Goal: Task Accomplishment & Management: Manage account settings

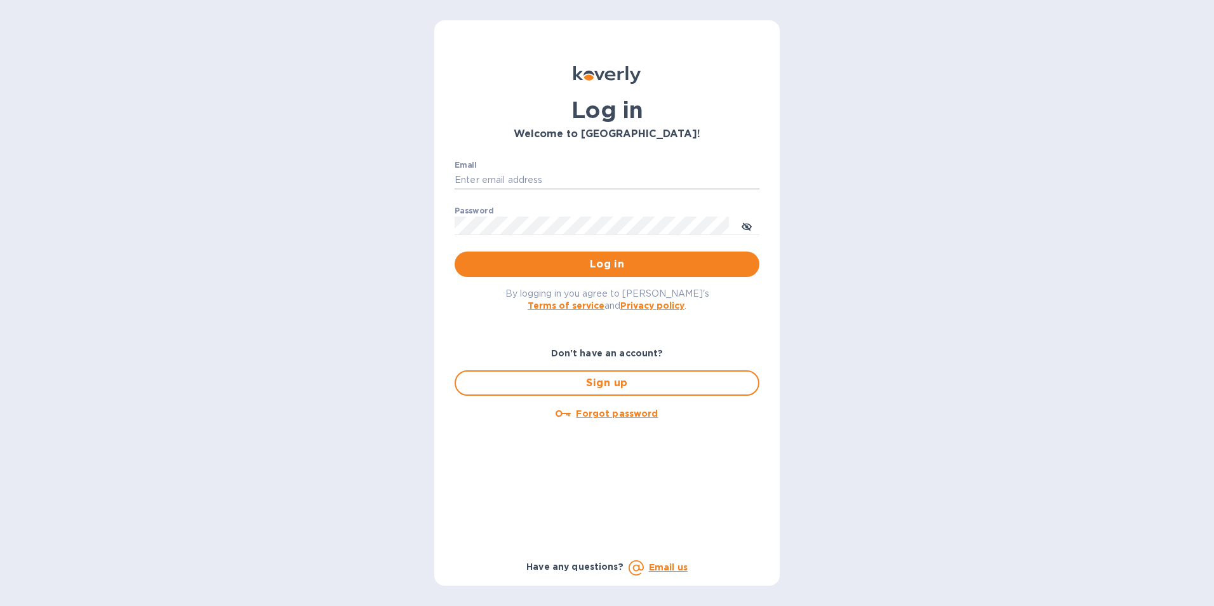
click at [486, 179] on input "Email" at bounding box center [606, 180] width 305 height 19
type input "[PERSON_NAME][EMAIL_ADDRESS][PERSON_NAME][DOMAIN_NAME]"
click at [454, 251] on button "Log in" at bounding box center [606, 263] width 305 height 25
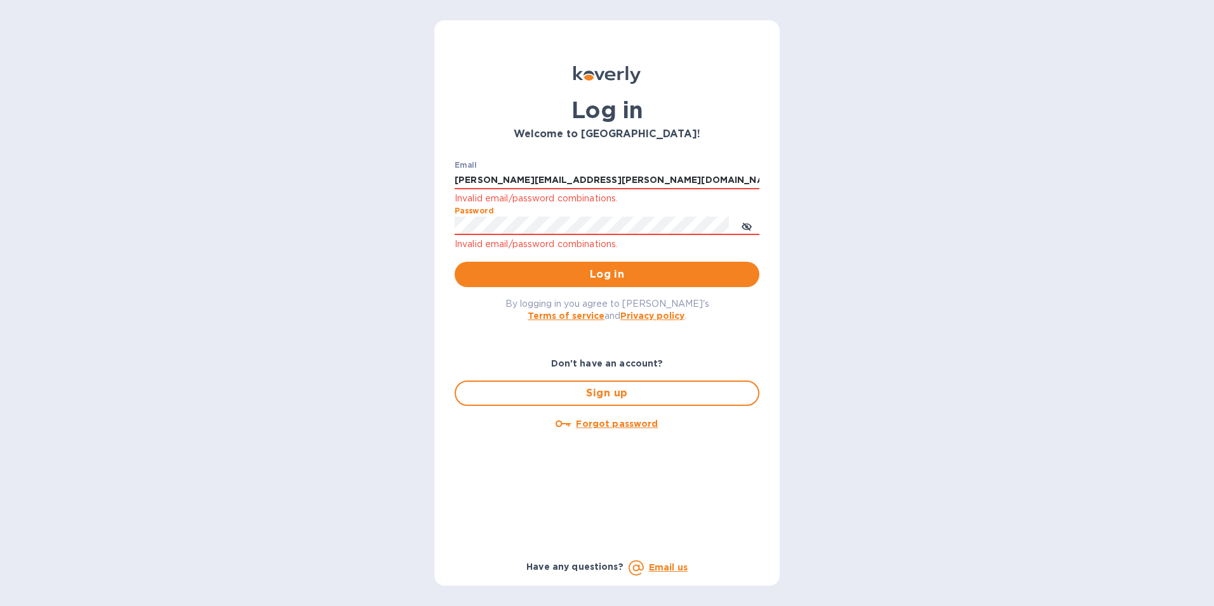
click at [393, 212] on div "Log in Welcome to [GEOGRAPHIC_DATA]! Email [PERSON_NAME][EMAIL_ADDRESS][PERSON_…" at bounding box center [607, 303] width 1214 height 606
click at [454, 262] on button "Log in" at bounding box center [606, 274] width 305 height 25
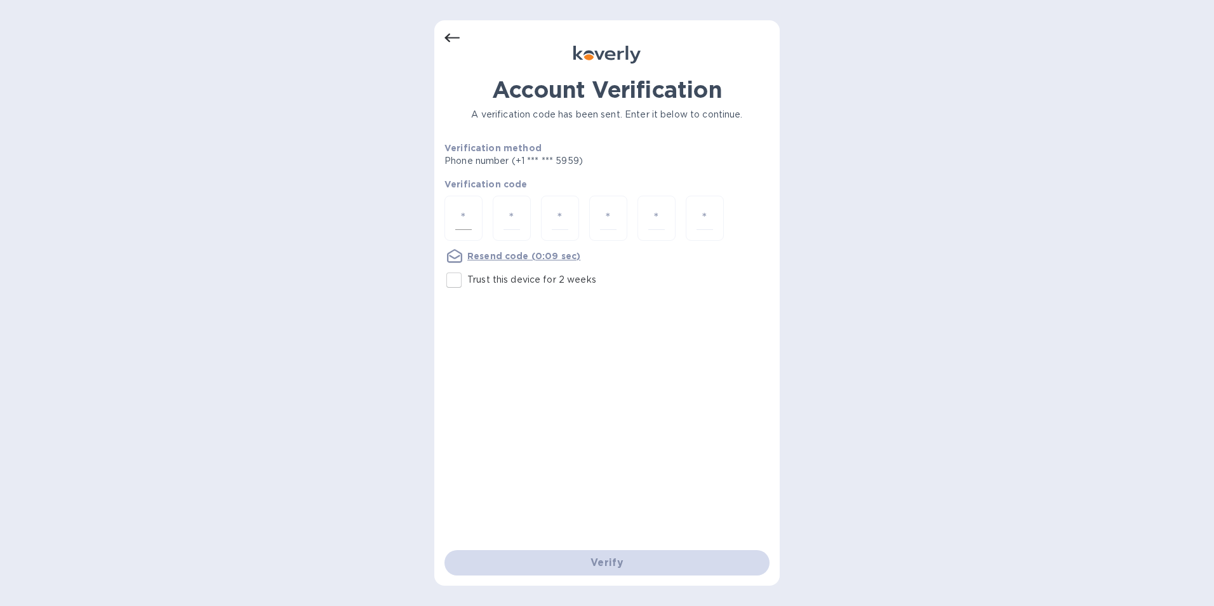
click at [474, 218] on div at bounding box center [463, 218] width 38 height 45
type input "1"
type input "7"
type input "3"
type input "4"
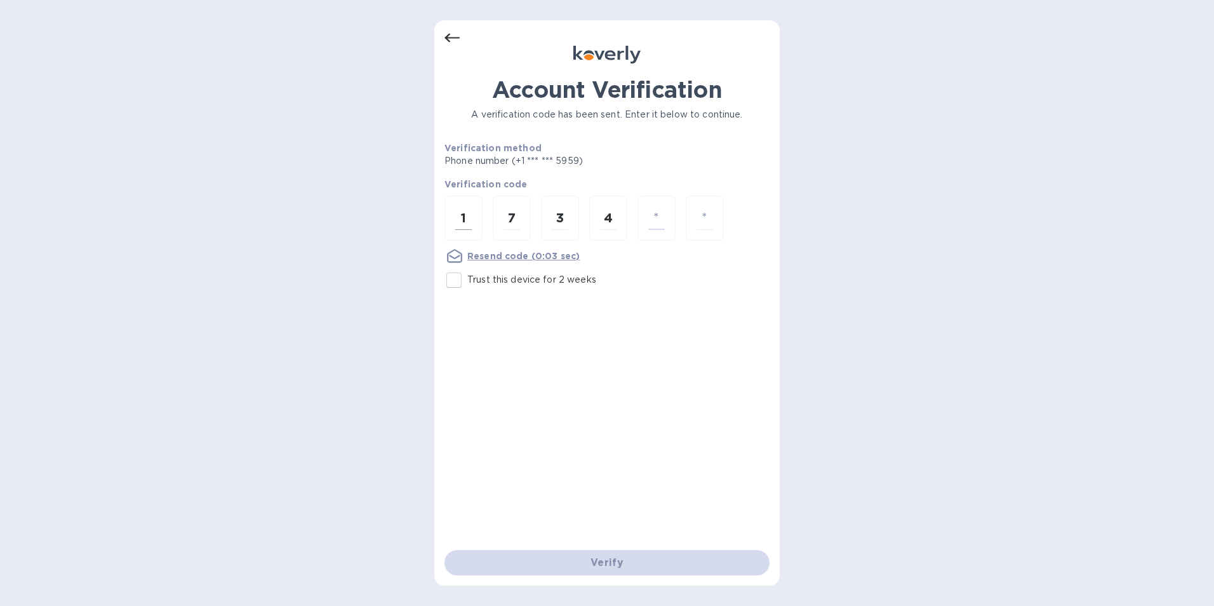
type input "5"
type input "6"
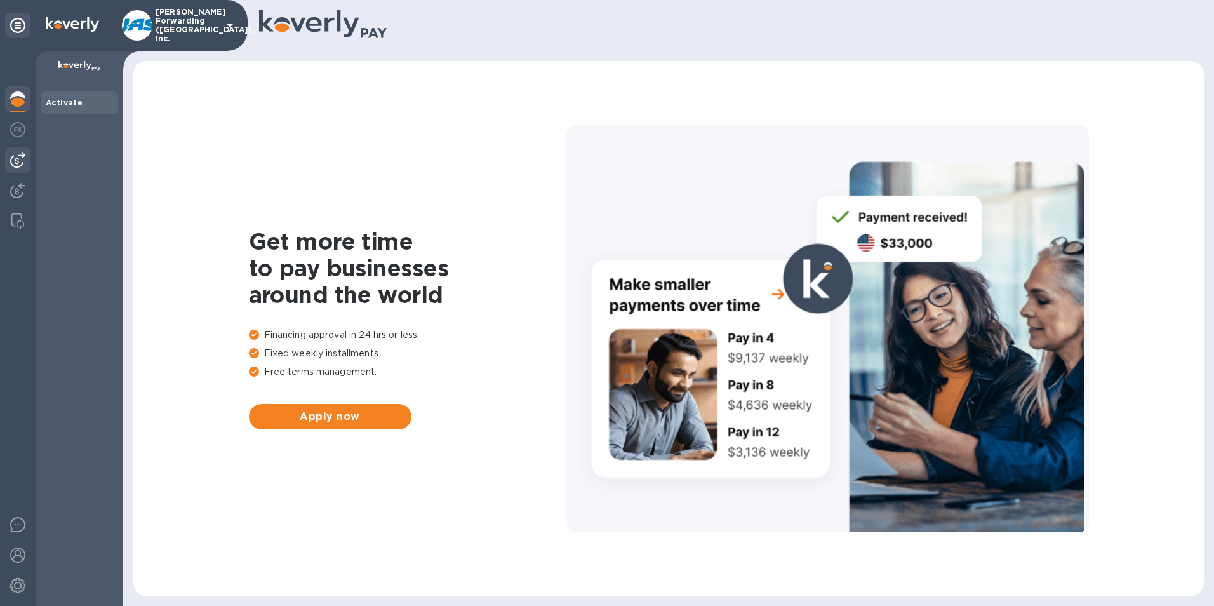
click at [17, 167] on img at bounding box center [17, 159] width 15 height 15
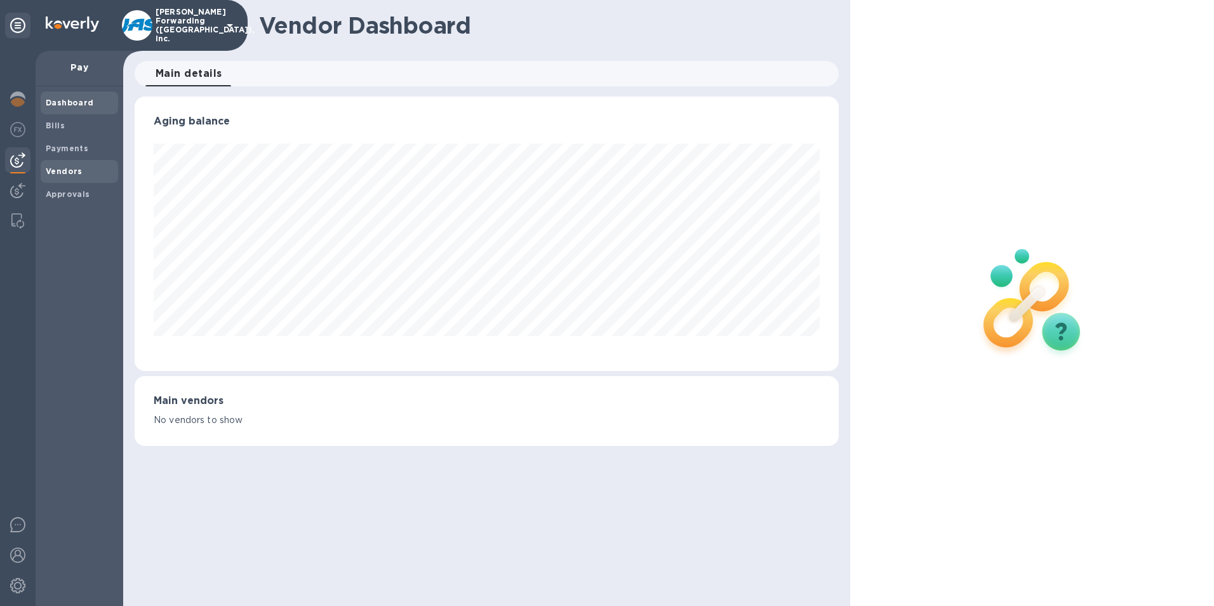
scroll to position [274, 705]
click at [55, 166] on b "Vendors" at bounding box center [64, 171] width 37 height 10
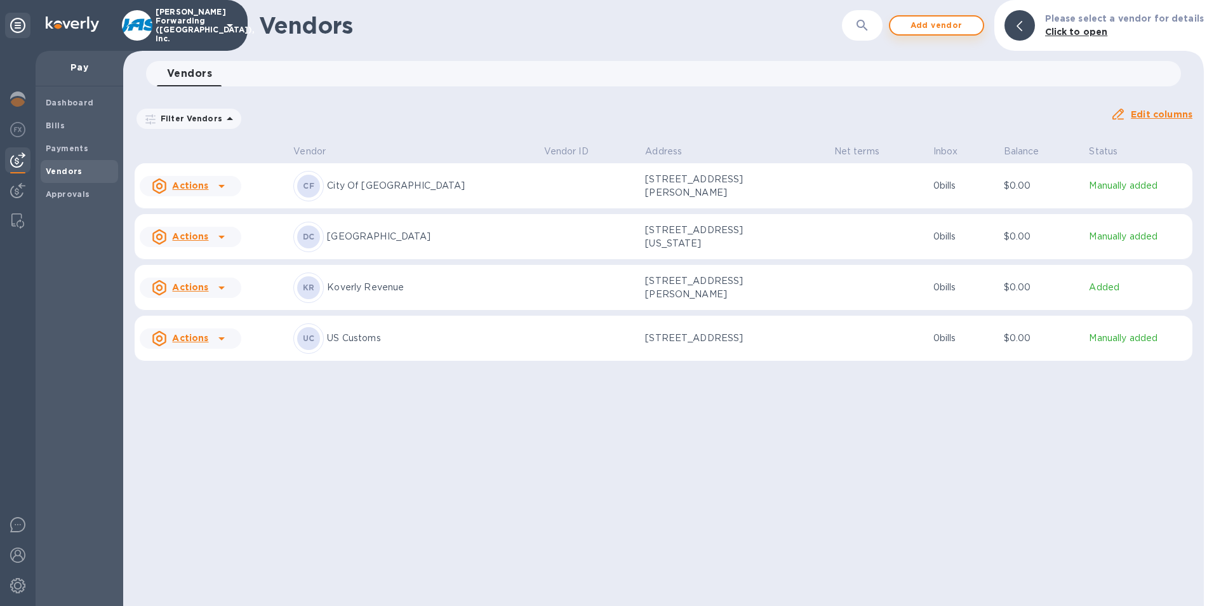
click at [948, 28] on span "Add vendor" at bounding box center [936, 25] width 72 height 15
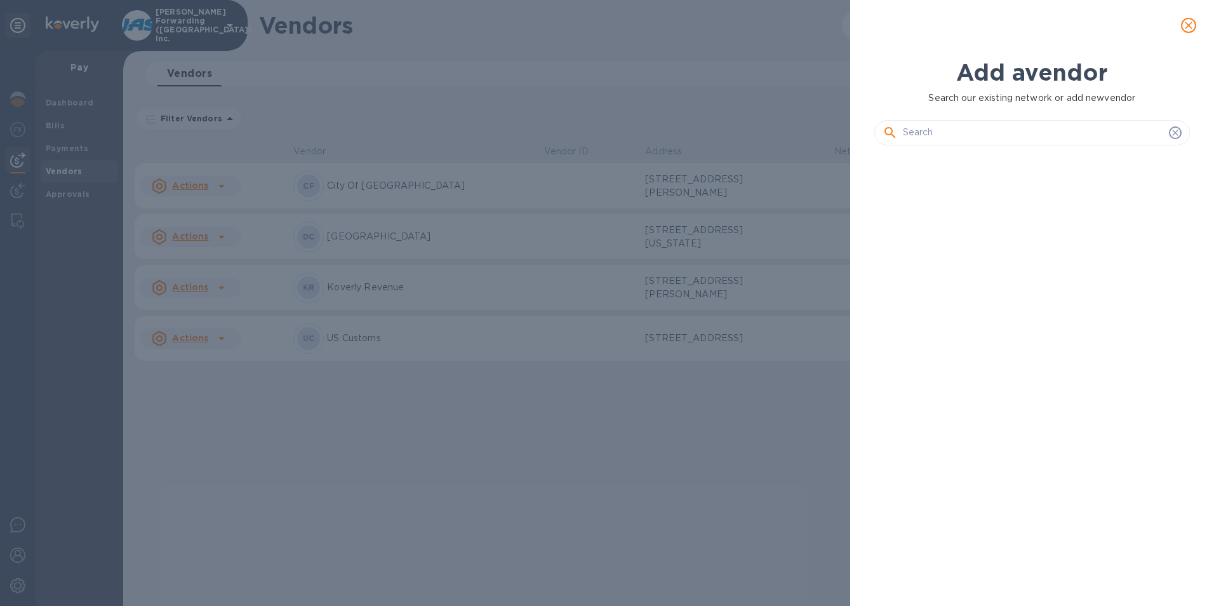
scroll to position [407, 321]
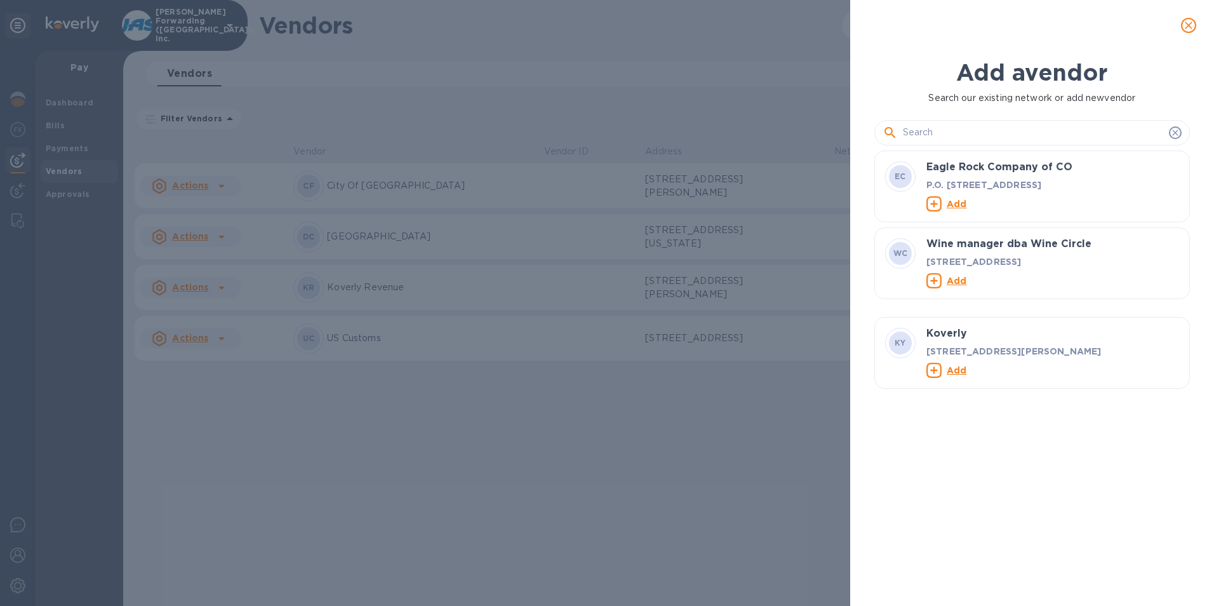
click at [929, 129] on input "text" at bounding box center [1033, 132] width 261 height 19
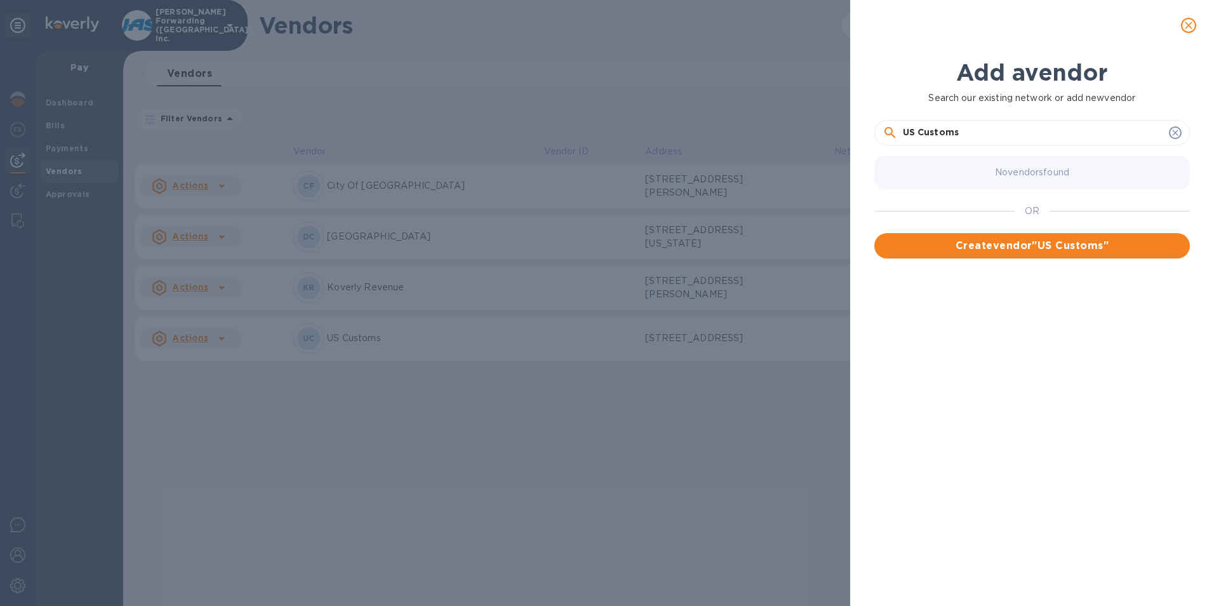
click at [974, 131] on input "US Customs" at bounding box center [1033, 132] width 261 height 19
type input "US Customs-Seattle Entry Branch"
click at [1072, 248] on span "Create vendor " US Customs-Seattle Entry Branch "" at bounding box center [1031, 253] width 295 height 30
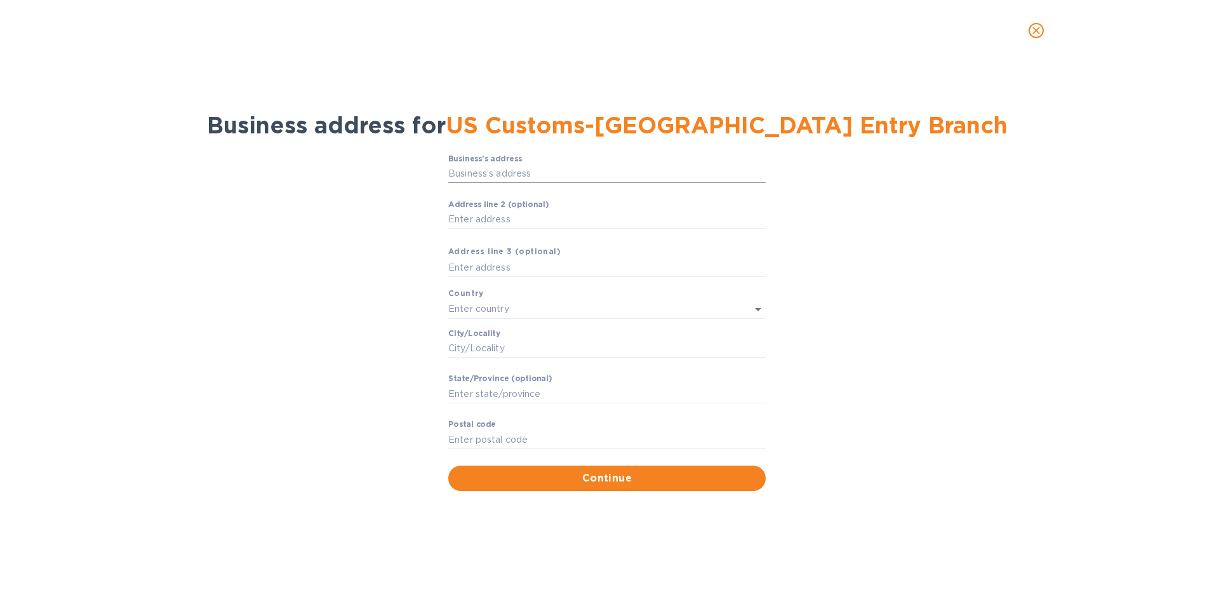
click at [509, 176] on input "Business’s аddress" at bounding box center [606, 173] width 317 height 19
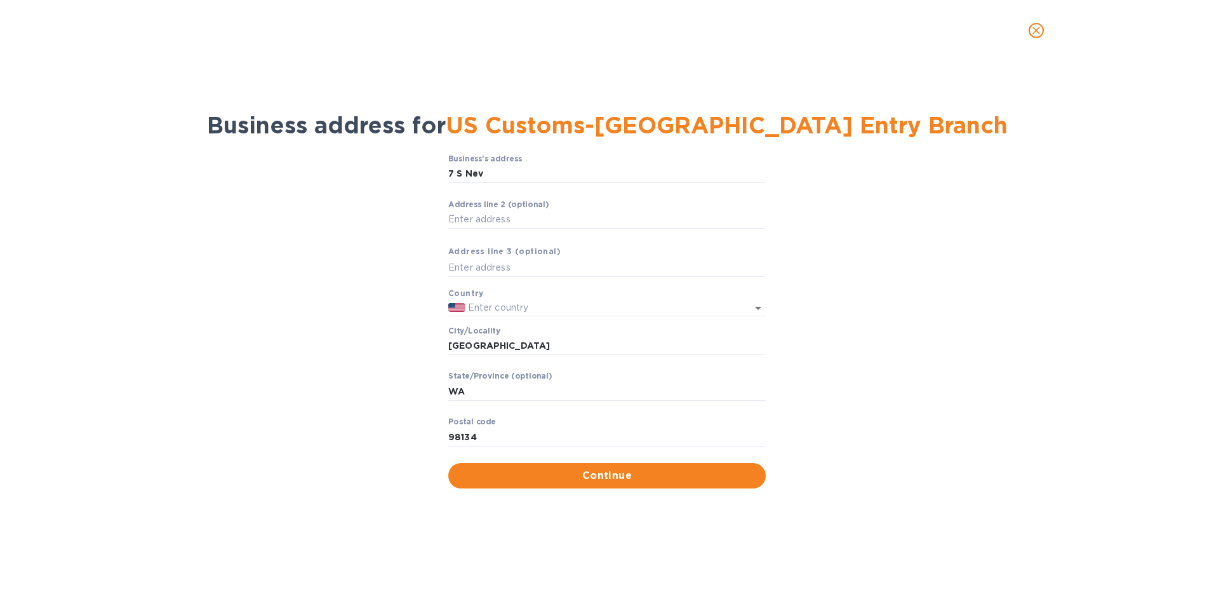
type input "7 South Nevada Street"
type input "United States"
type input "Seattle"
type input "WA"
type input "98134"
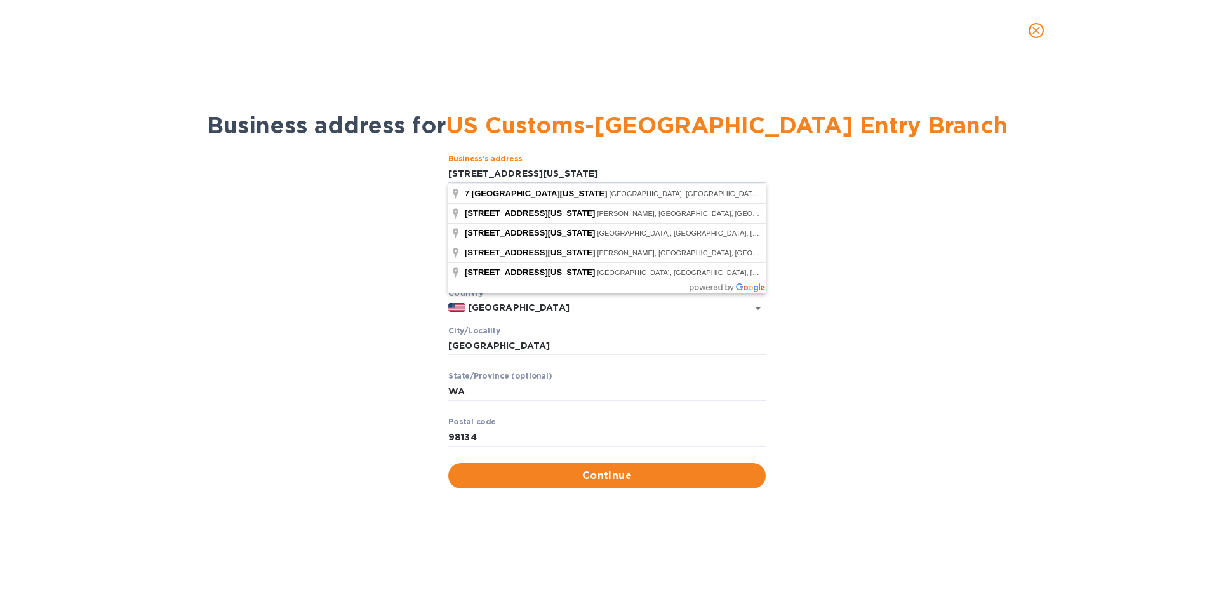
drag, startPoint x: 556, startPoint y: 175, endPoint x: 435, endPoint y: 174, distance: 121.2
click at [435, 174] on div "Business’s аddress 7 South Nevada Street ​ Аddress line 2 (optional) ​ Аddress …" at bounding box center [607, 321] width 1181 height 349
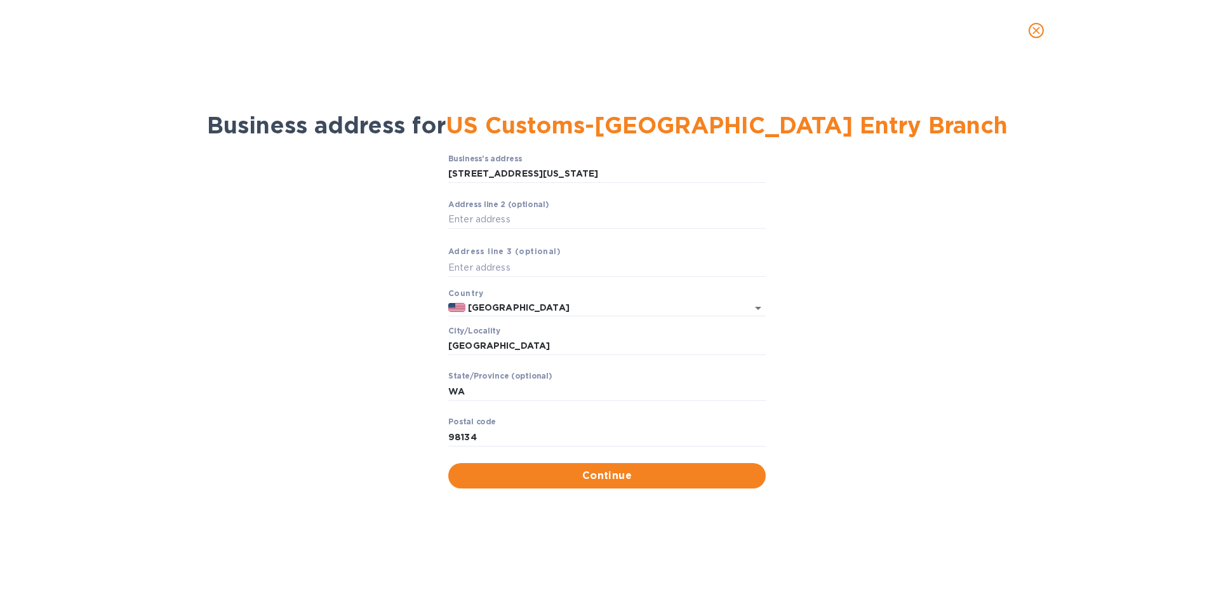
click at [388, 180] on div "Business’s аddress 7 South Nevada Street ​ Аddress line 2 (optional) ​ Аddress …" at bounding box center [607, 321] width 1181 height 349
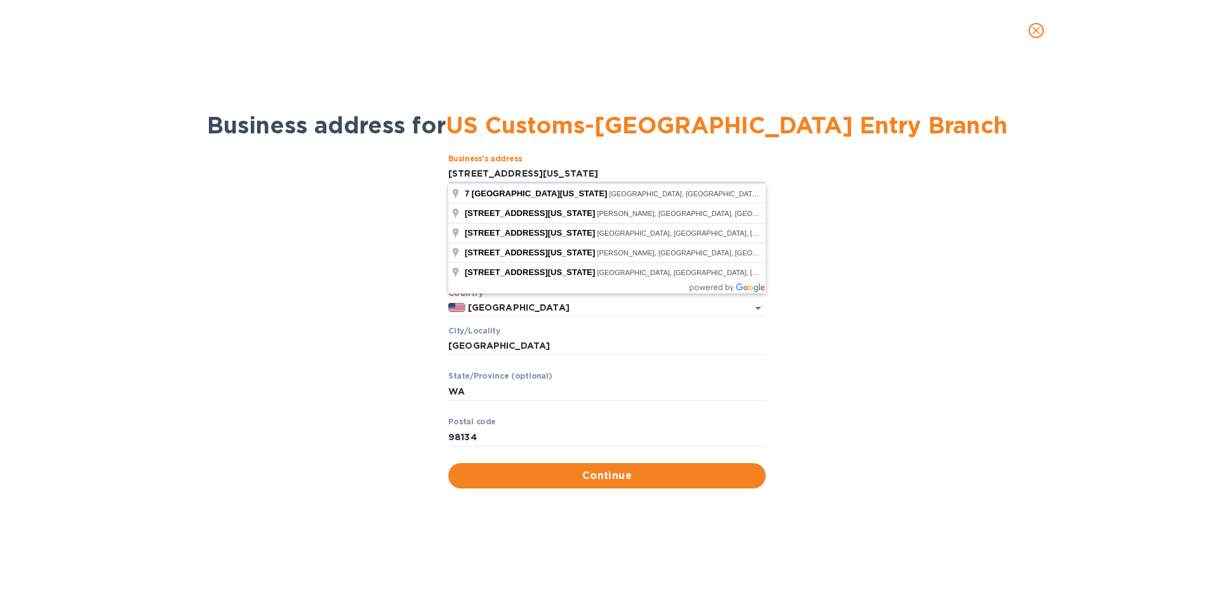
drag, startPoint x: 541, startPoint y: 171, endPoint x: 442, endPoint y: 176, distance: 99.2
click at [442, 176] on div "Business’s аddress 7 South Nevada Street ​ Аddress line 2 (optional) ​ Аddress …" at bounding box center [607, 321] width 1181 height 349
type input "17801 International Boulevard"
type input "SeaTac"
type input "98158"
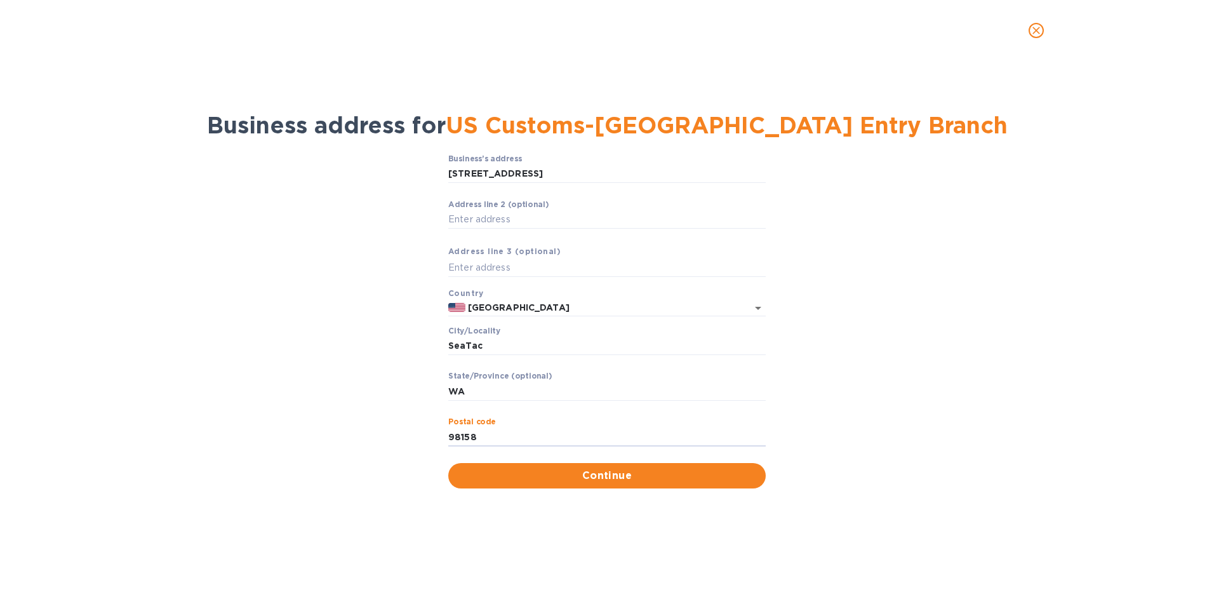
drag, startPoint x: 475, startPoint y: 437, endPoint x: 458, endPoint y: 437, distance: 17.2
click at [444, 435] on div "Business’s аddress 17801 International Boulevard ​ Аddress line 2 (optional) ​ …" at bounding box center [607, 321] width 1181 height 349
drag, startPoint x: 481, startPoint y: 347, endPoint x: 466, endPoint y: 347, distance: 14.6
click at [466, 347] on input "SeaTac" at bounding box center [606, 345] width 317 height 19
type input "Seattle"
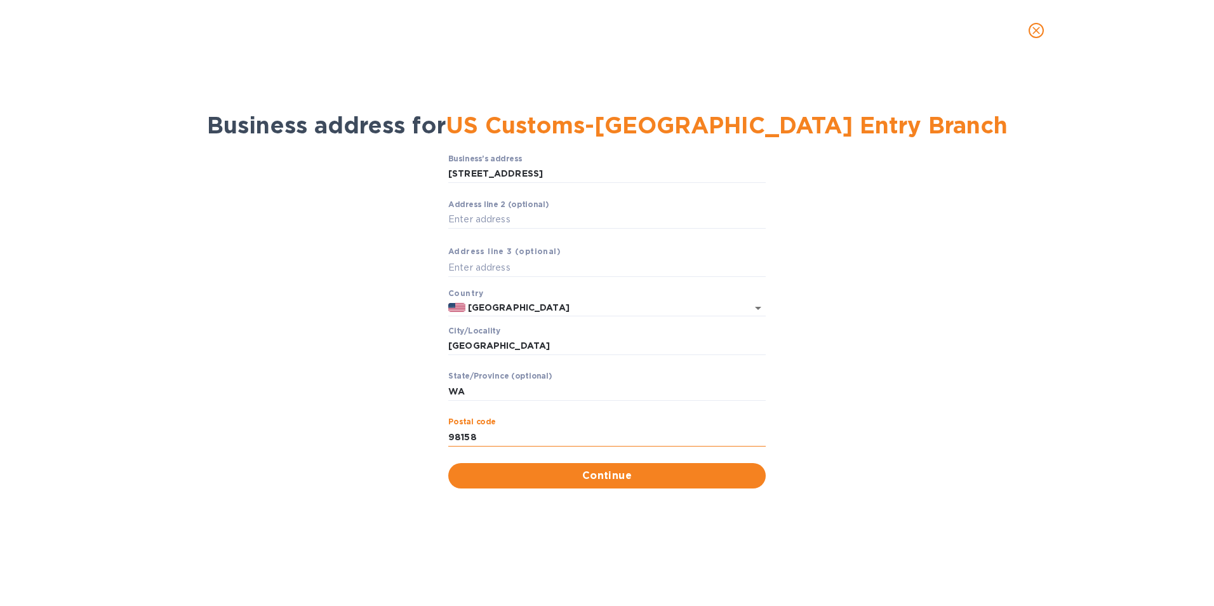
click at [488, 434] on input "98158" at bounding box center [606, 436] width 317 height 19
type input "98158-1201"
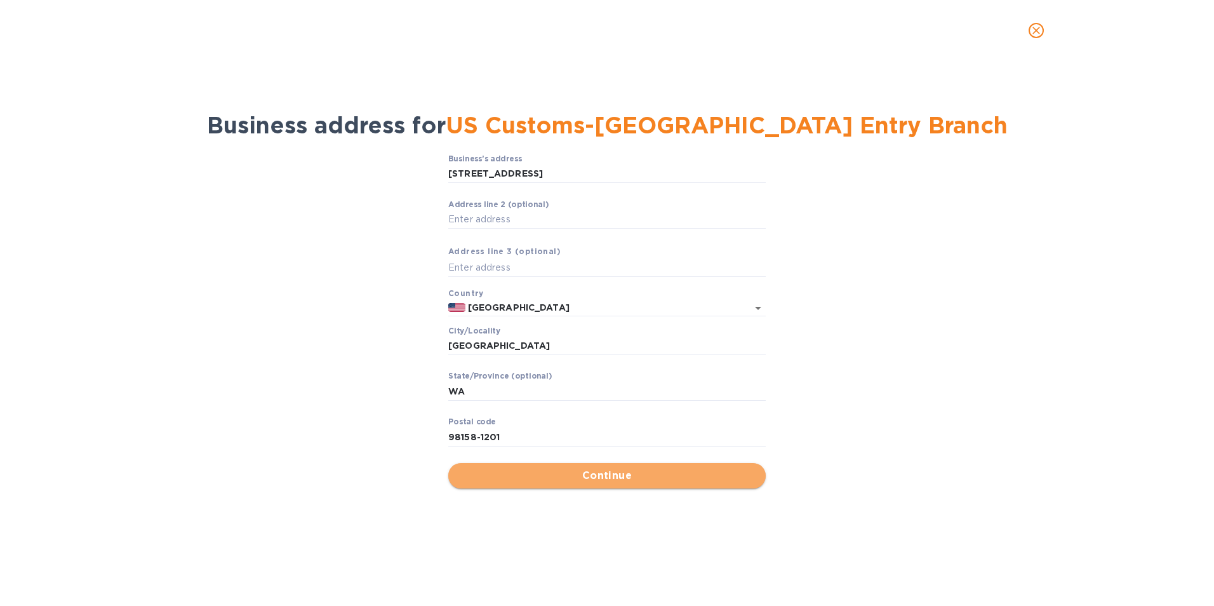
click at [609, 470] on span "Continue" at bounding box center [606, 475] width 297 height 15
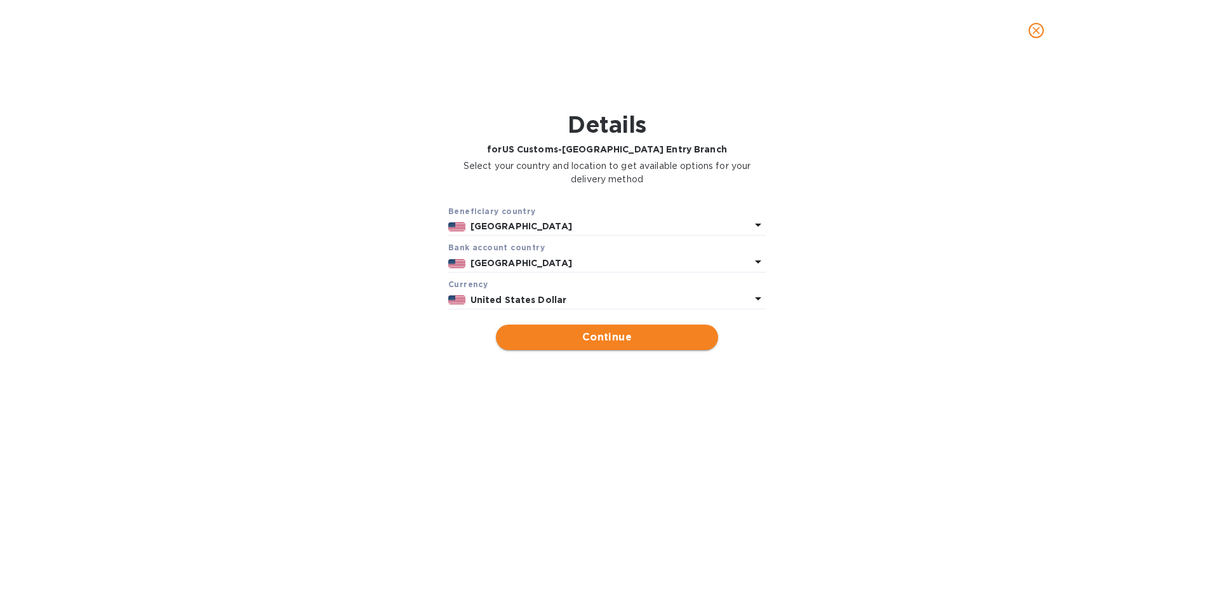
click at [608, 339] on span "Continue" at bounding box center [607, 336] width 202 height 15
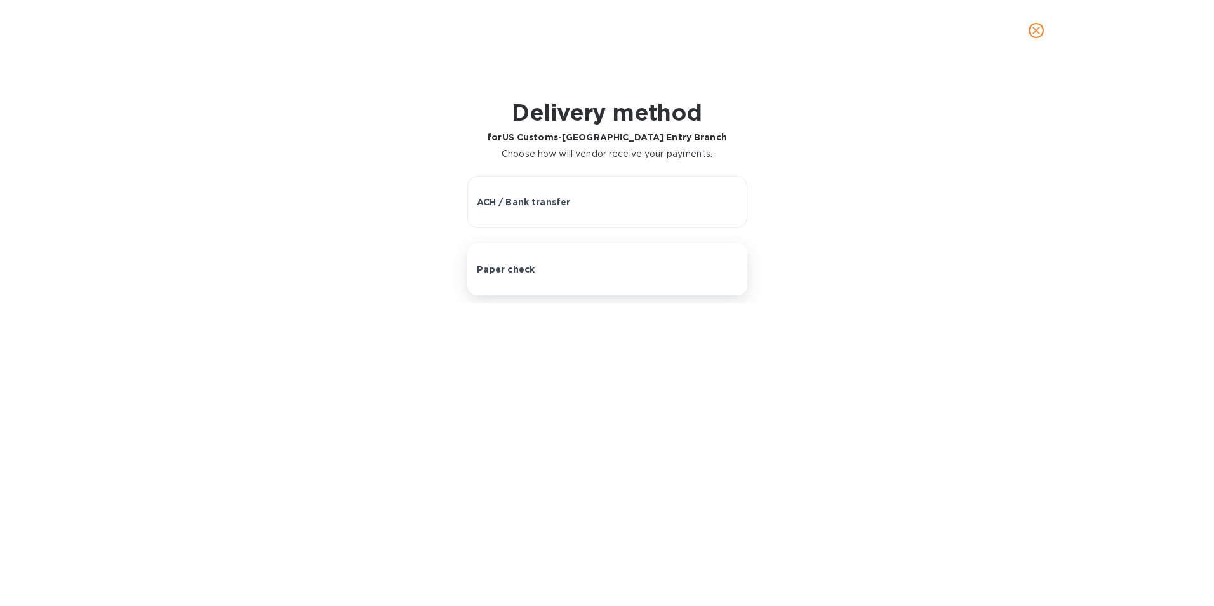
click at [511, 266] on p "Paper check" at bounding box center [506, 269] width 58 height 13
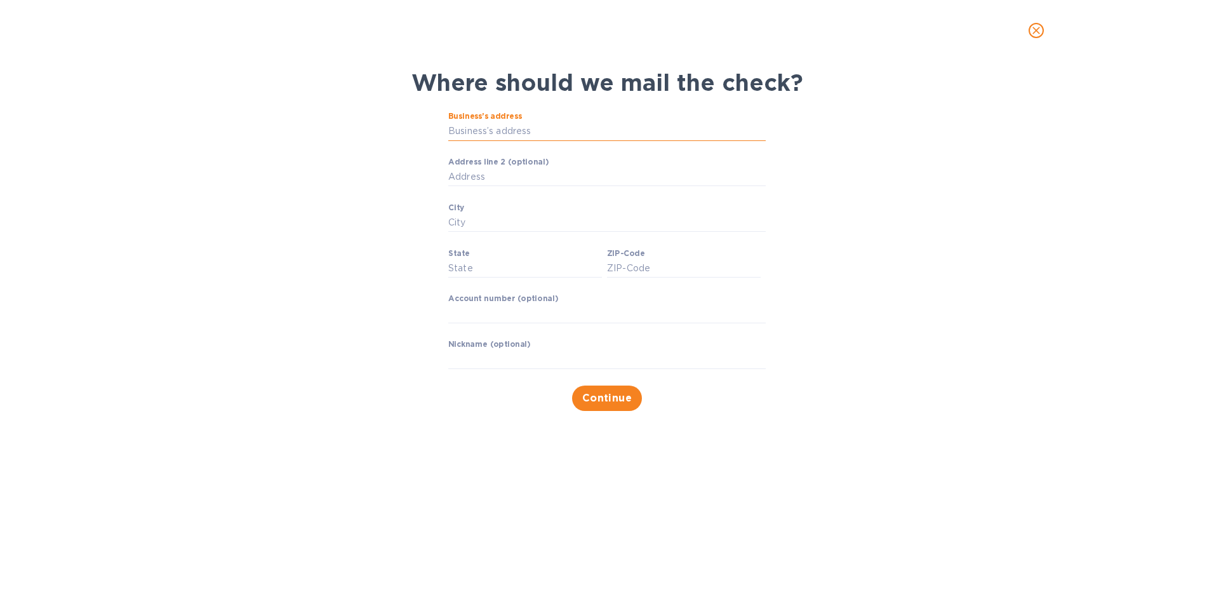
click at [466, 131] on input "Business’s address" at bounding box center [606, 131] width 317 height 19
type input "7 South Nevada Street"
type input "Seattle"
type input "WA"
type input "98134"
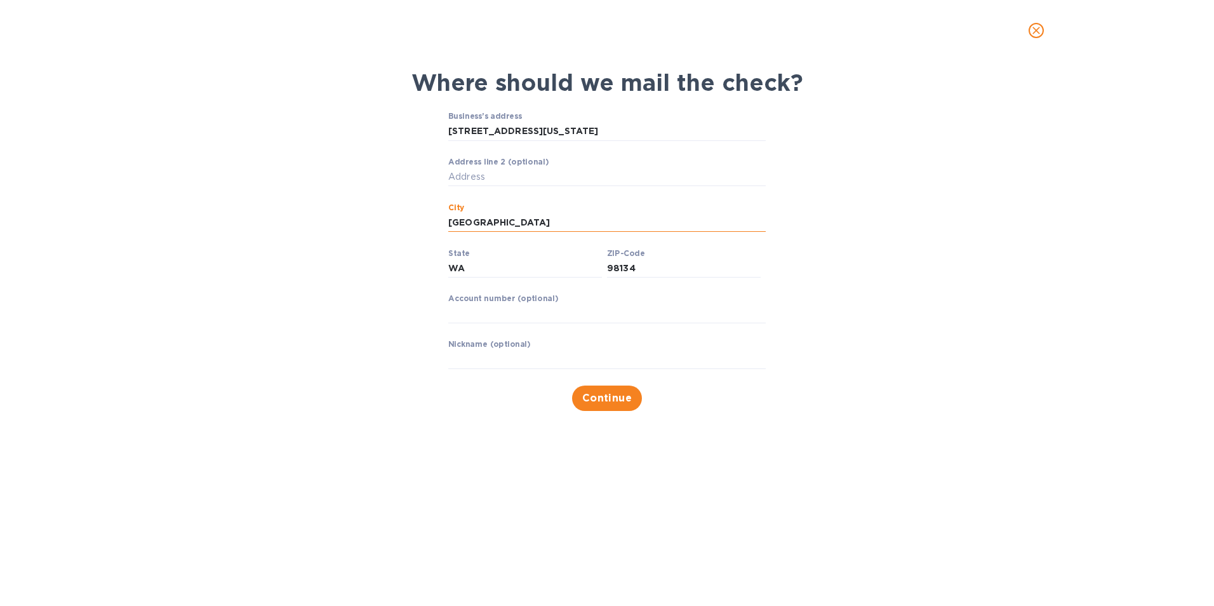
click at [484, 224] on input "Seattle" at bounding box center [606, 222] width 317 height 19
drag, startPoint x: 482, startPoint y: 223, endPoint x: 467, endPoint y: 223, distance: 15.2
click at [467, 223] on input "Seattle" at bounding box center [606, 222] width 317 height 19
type input "SeaTac"
click at [646, 269] on input "98134" at bounding box center [684, 268] width 154 height 19
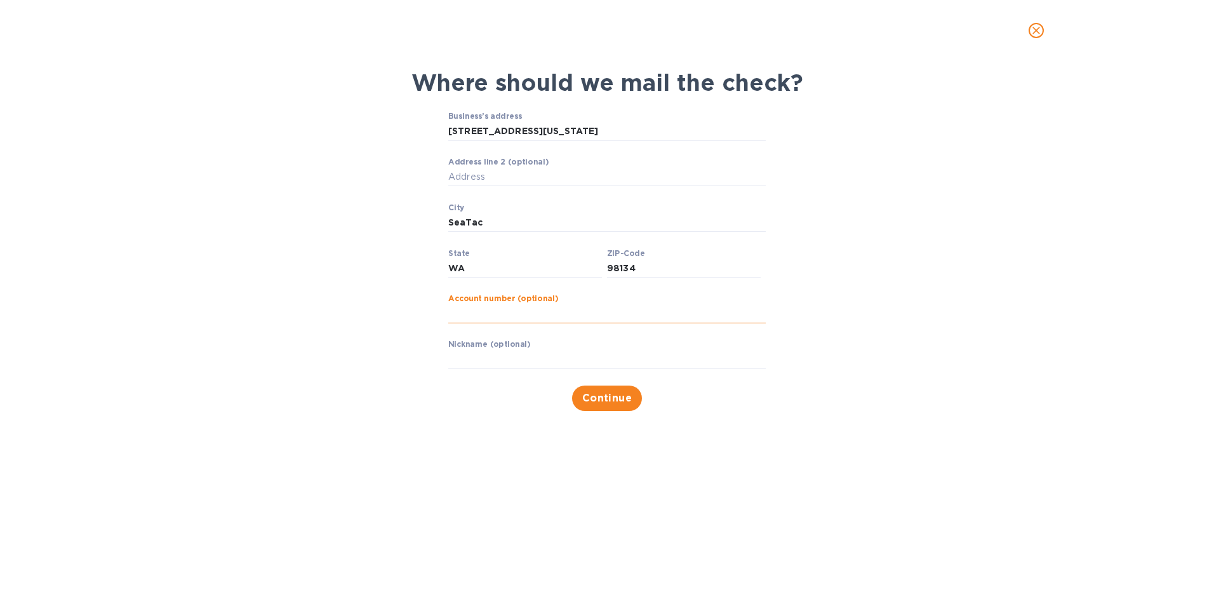
click at [526, 313] on input "text" at bounding box center [606, 313] width 317 height 19
drag, startPoint x: 592, startPoint y: 395, endPoint x: -442, endPoint y: 371, distance: 1033.7
click at [0, 371] on html "JAS Forwarding (USA), Inc. Pay Dashboard Bills Payments Vendors Approvals Vendo…" at bounding box center [607, 303] width 1214 height 606
click at [600, 398] on span "Continue" at bounding box center [607, 397] width 50 height 15
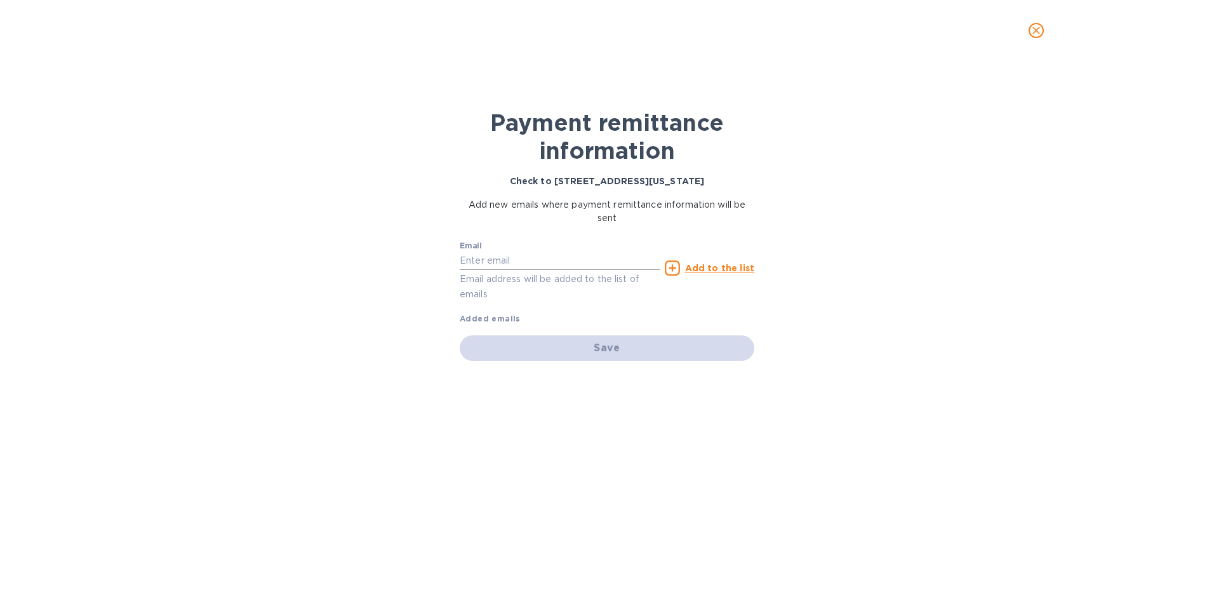
click at [521, 256] on input "text" at bounding box center [560, 260] width 200 height 19
type input "[PERSON_NAME][EMAIL_ADDRESS][PERSON_NAME][DOMAIN_NAME]"
click at [703, 267] on u "Add to the list" at bounding box center [719, 268] width 69 height 10
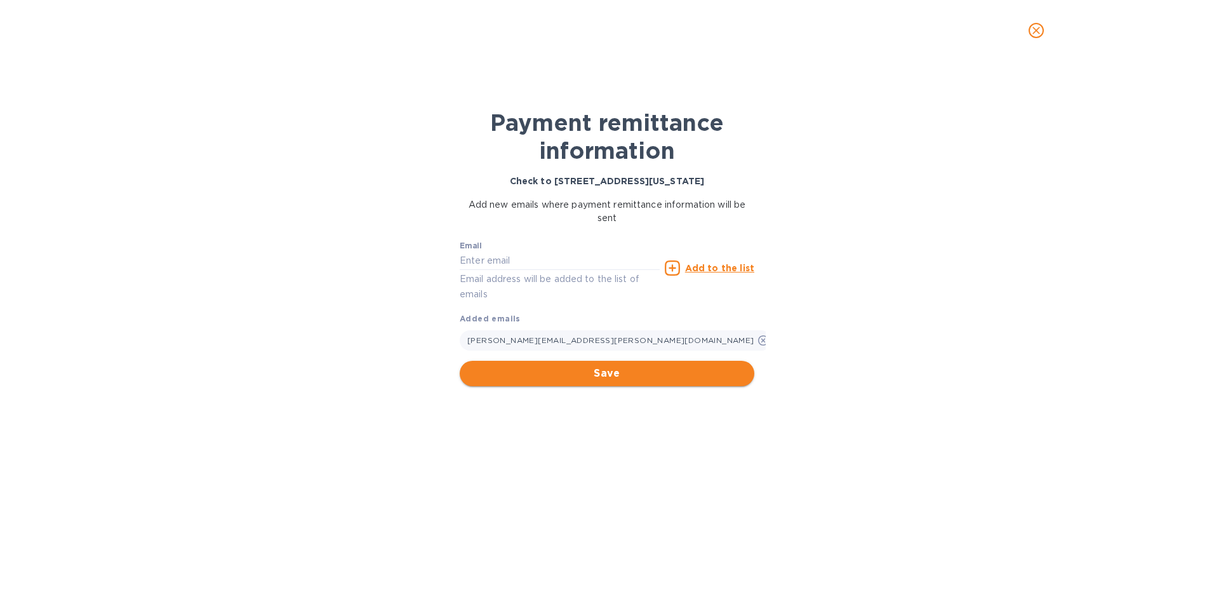
click at [611, 372] on span "Save" at bounding box center [607, 373] width 274 height 15
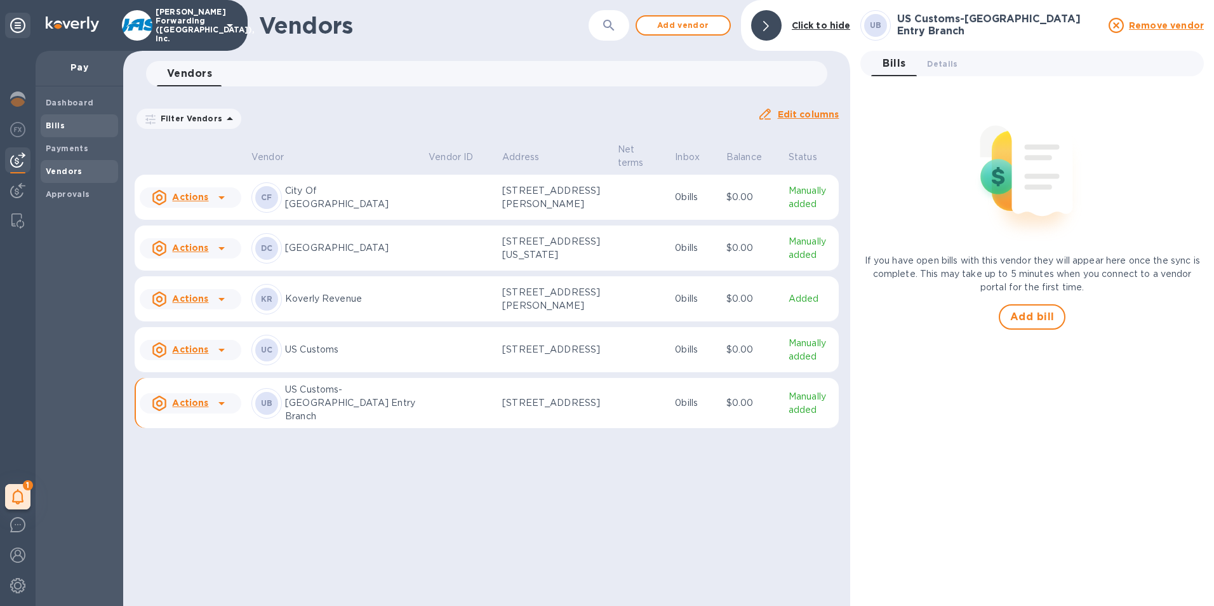
click at [51, 122] on b "Bills" at bounding box center [55, 126] width 19 height 10
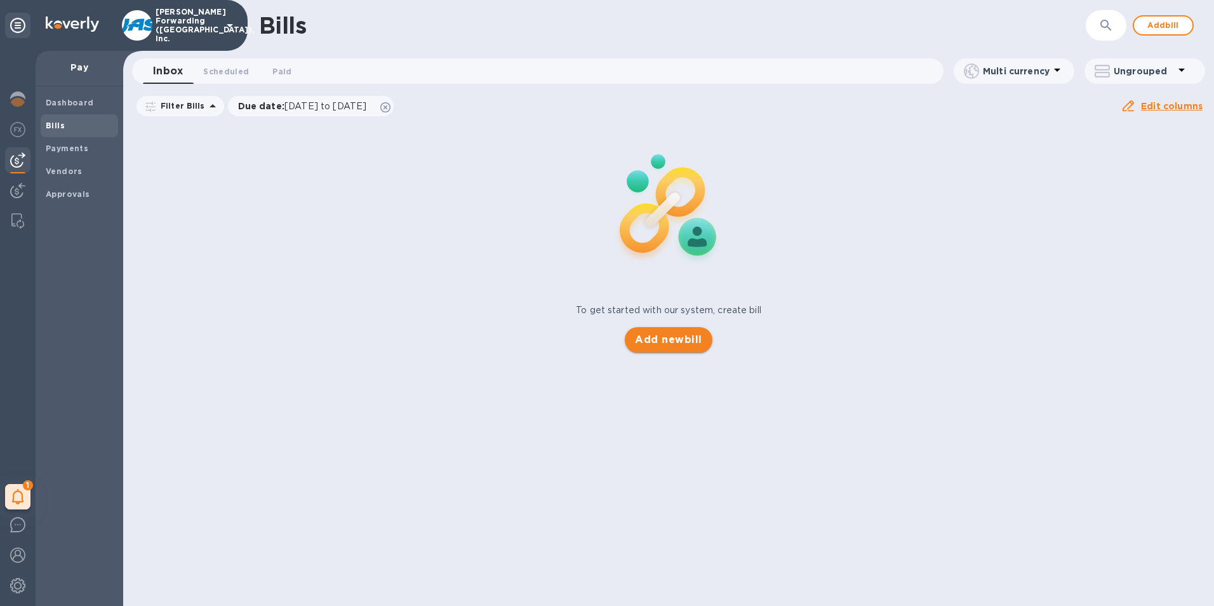
click at [656, 340] on span "Add new bill" at bounding box center [668, 339] width 67 height 15
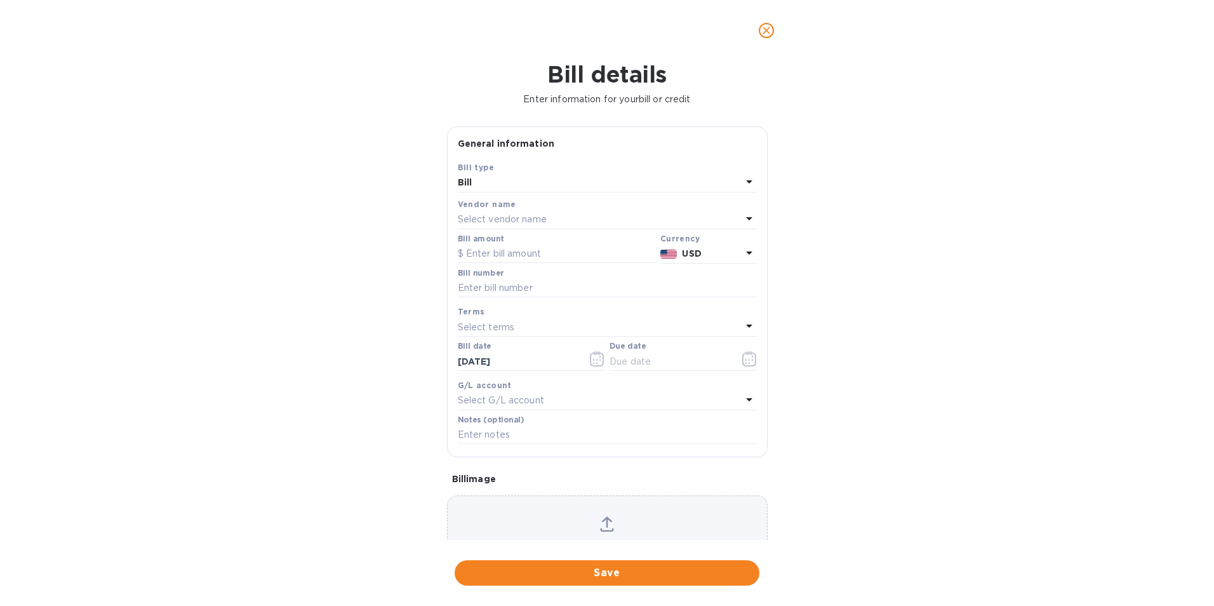
click at [496, 222] on p "Select vendor name" at bounding box center [502, 219] width 89 height 13
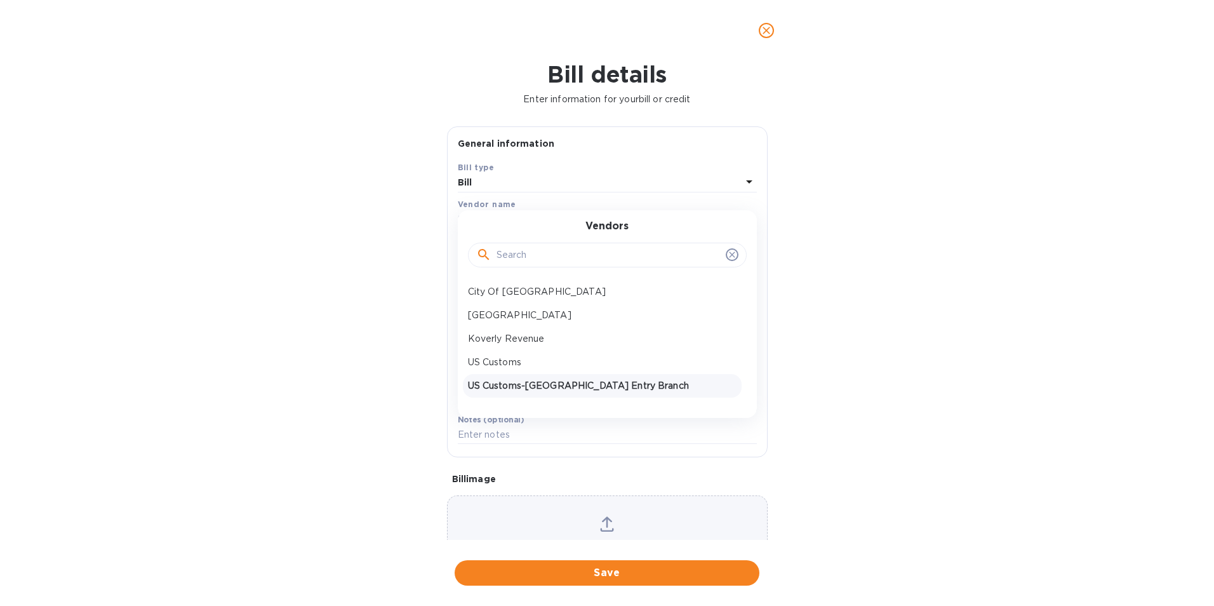
click at [505, 386] on p "US Customs-Seattle Entry Branch" at bounding box center [602, 385] width 269 height 13
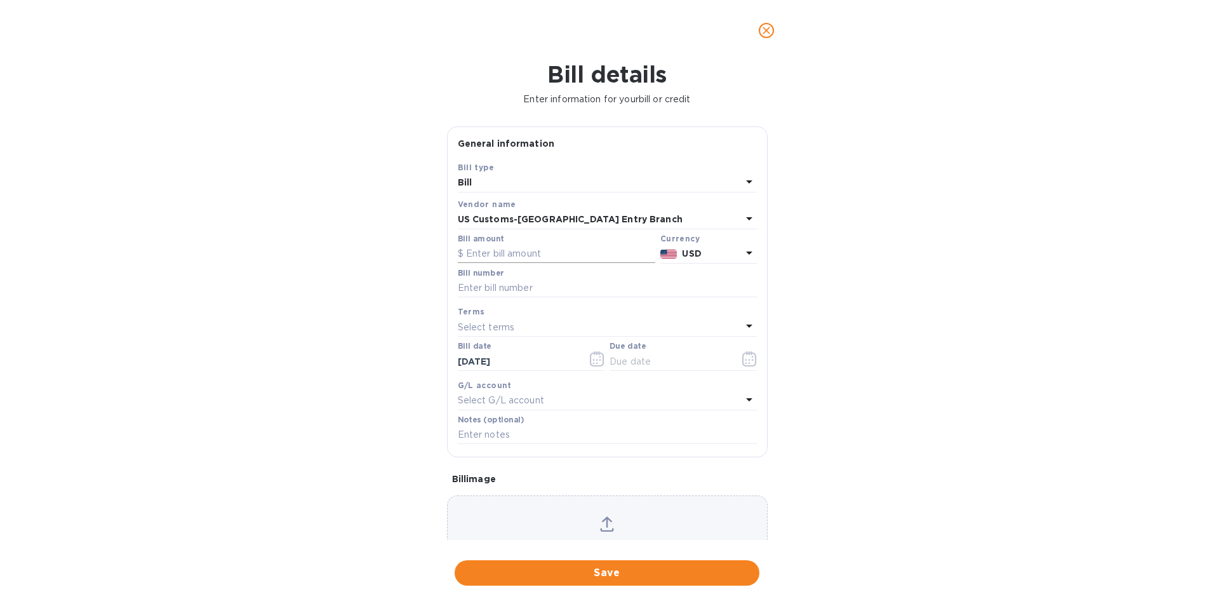
click at [495, 255] on input "text" at bounding box center [556, 253] width 197 height 19
type input "66.70"
click at [494, 286] on input "text" at bounding box center [607, 288] width 299 height 19
click at [504, 288] on input "text" at bounding box center [607, 288] width 299 height 19
paste input "D9936843266"
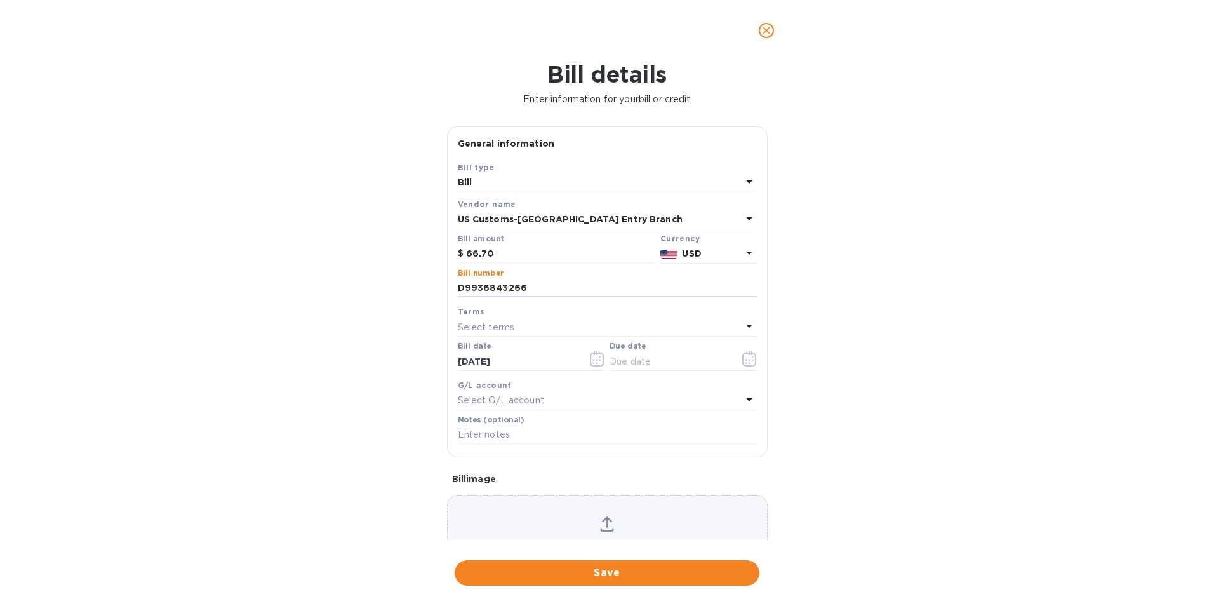
type input "D9936843266"
click at [493, 327] on p "Select terms" at bounding box center [486, 327] width 57 height 13
click at [379, 317] on div "Bill details Enter information for your bill or credit General information Save…" at bounding box center [607, 333] width 1214 height 545
click at [551, 324] on div "Select terms" at bounding box center [600, 327] width 284 height 18
click at [479, 494] on p "COD" at bounding box center [602, 493] width 269 height 13
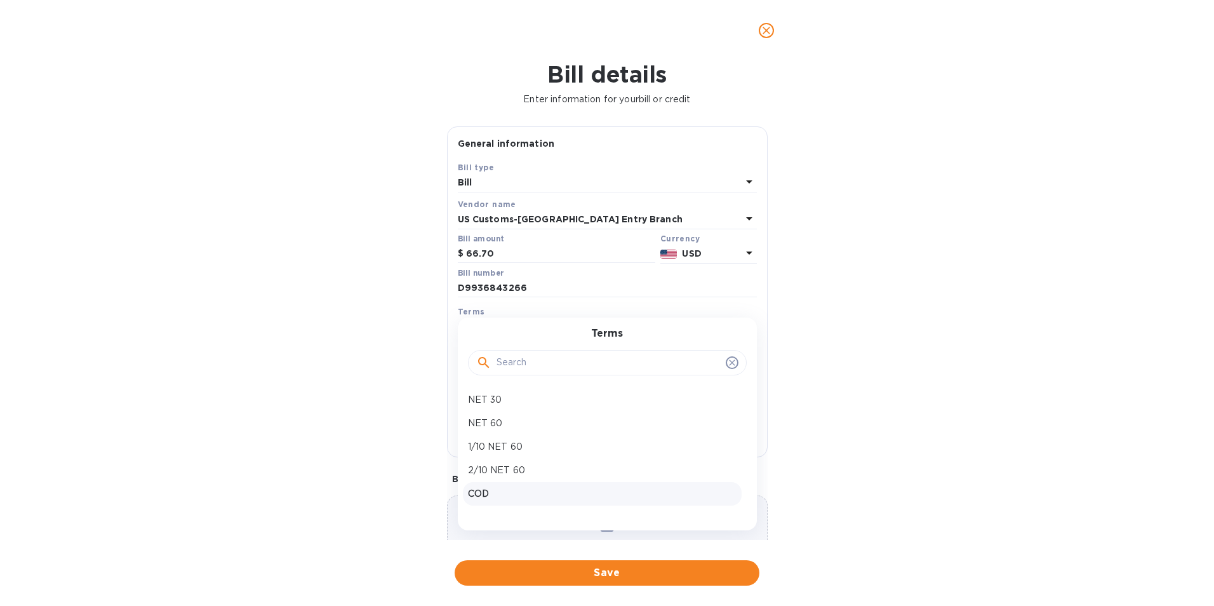
type input "09/18/2025"
drag, startPoint x: 470, startPoint y: 435, endPoint x: 477, endPoint y: 434, distance: 7.0
click at [470, 434] on input "text" at bounding box center [607, 434] width 299 height 19
click at [995, 332] on div "Bill details Enter information for your bill or credit General information Save…" at bounding box center [607, 333] width 1214 height 545
click at [478, 431] on input "text" at bounding box center [607, 434] width 299 height 19
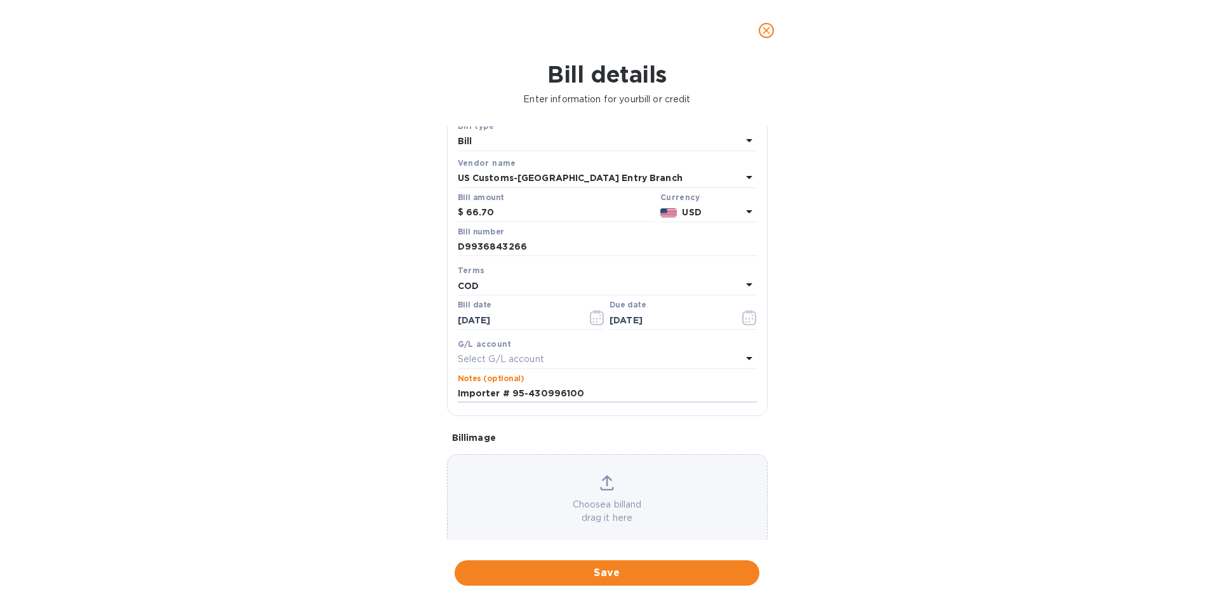
scroll to position [62, 0]
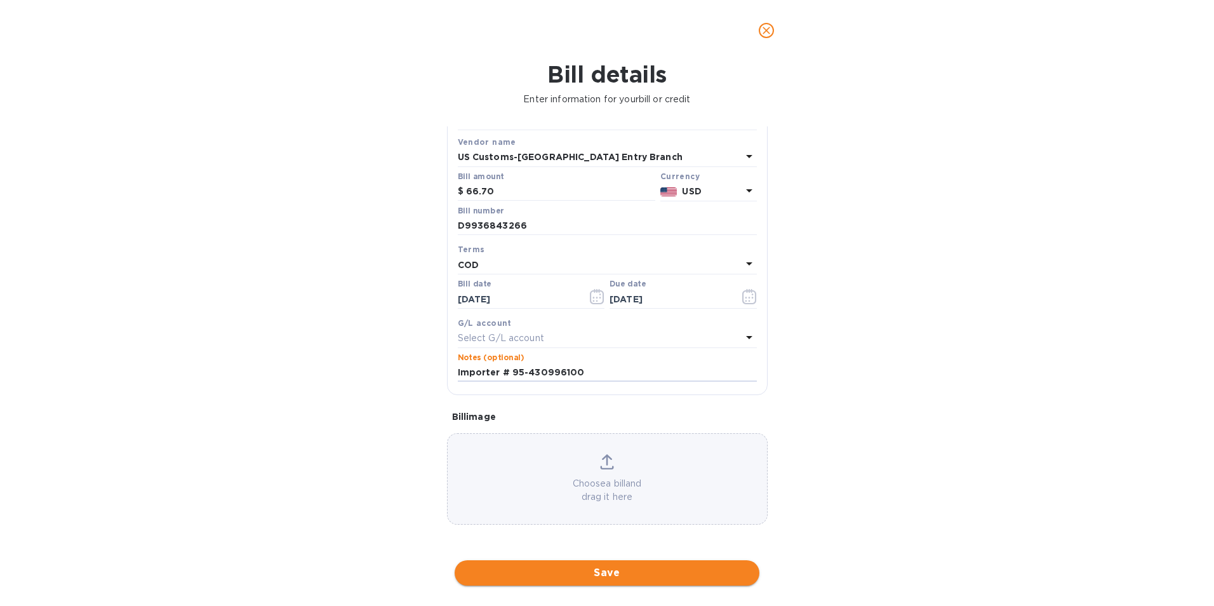
type input "Importer # 95-430996100"
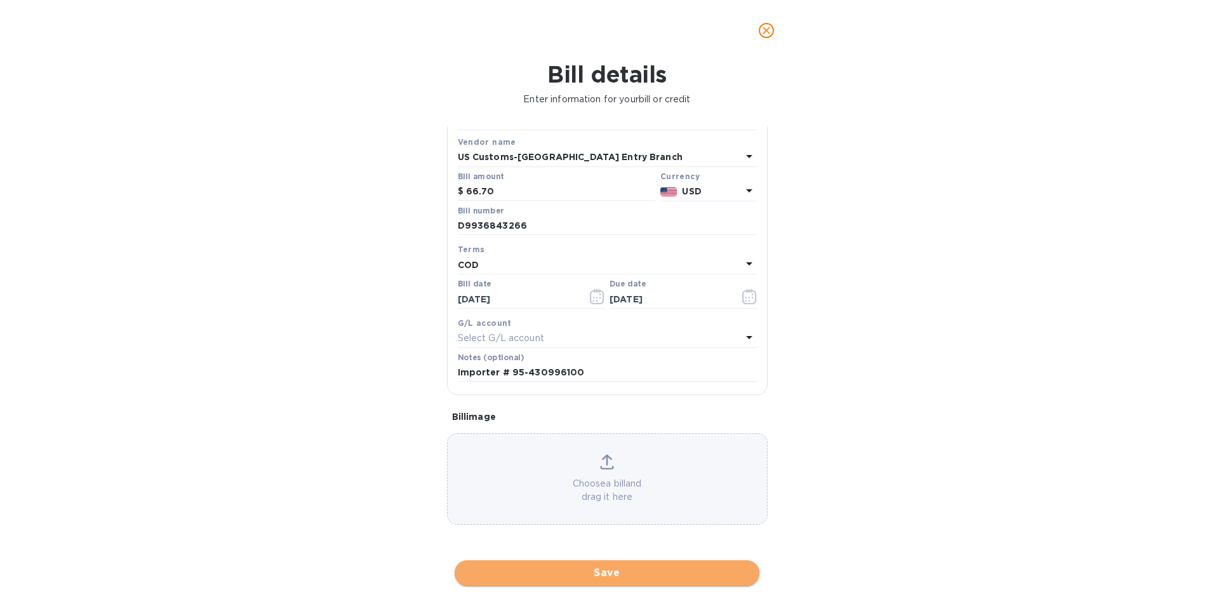
click at [611, 573] on span "Save" at bounding box center [607, 572] width 284 height 15
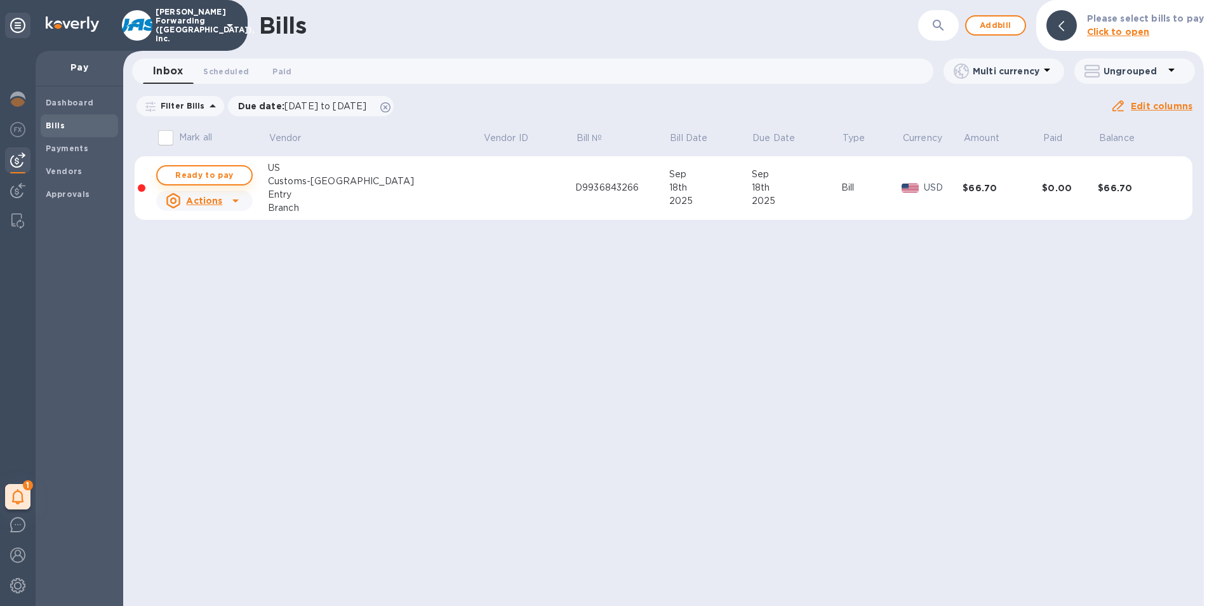
click at [218, 177] on span "Ready to pay" at bounding box center [205, 175] width 74 height 15
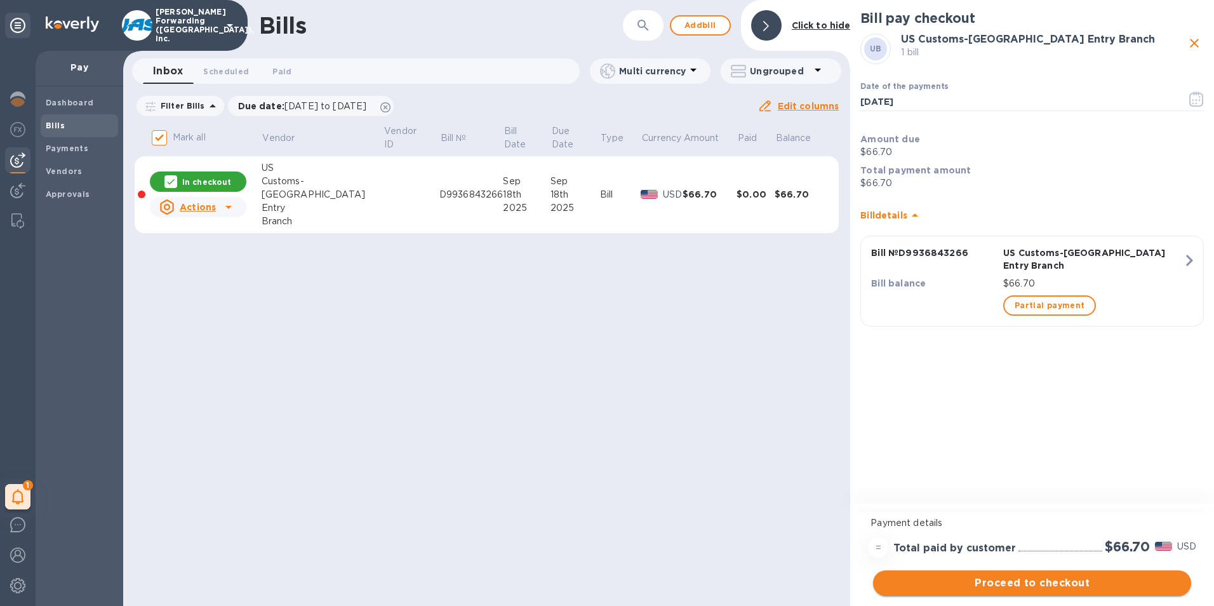
click at [1070, 583] on span "Proceed to checkout" at bounding box center [1032, 582] width 298 height 15
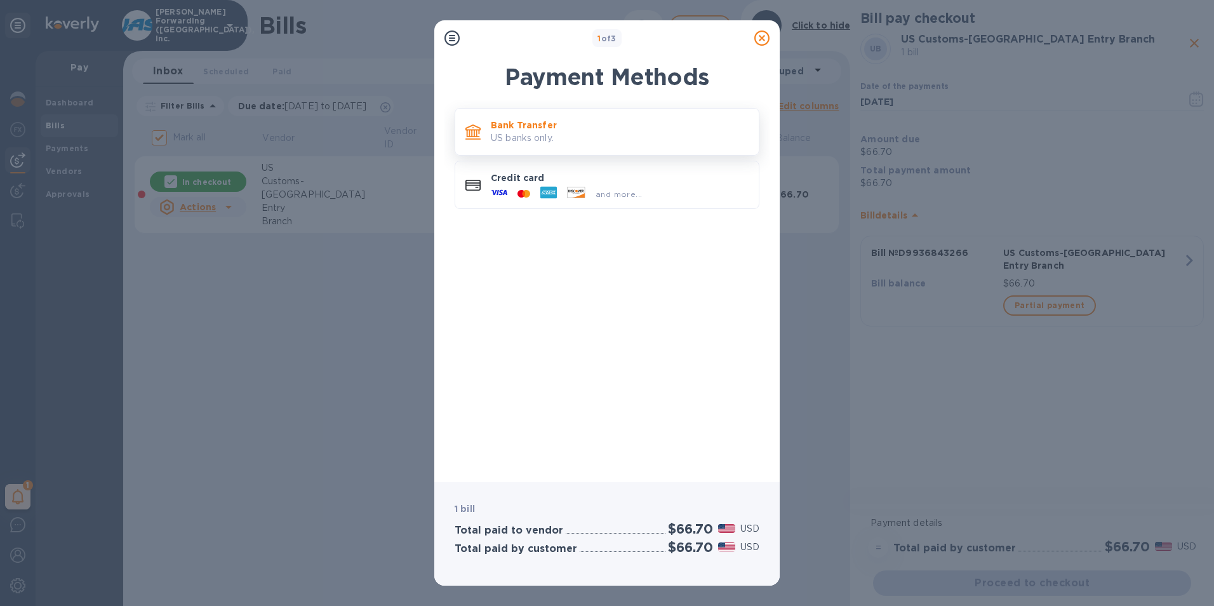
click at [500, 133] on p "US banks only." at bounding box center [620, 137] width 258 height 13
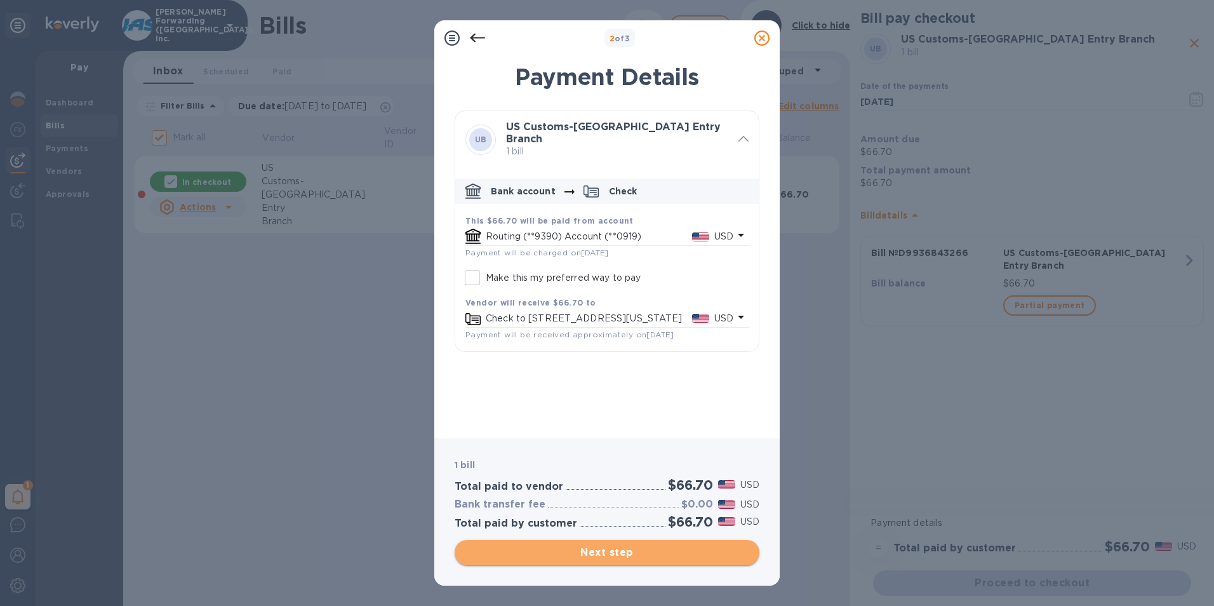
click at [615, 553] on span "Next step" at bounding box center [607, 552] width 284 height 15
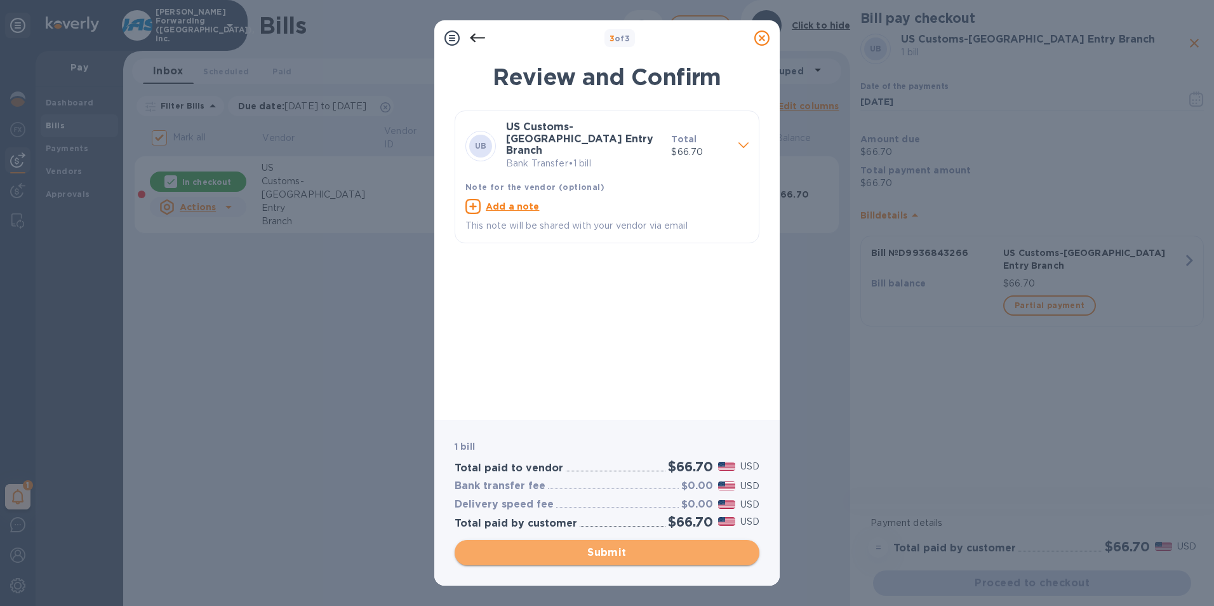
click at [607, 548] on span "Submit" at bounding box center [607, 552] width 284 height 15
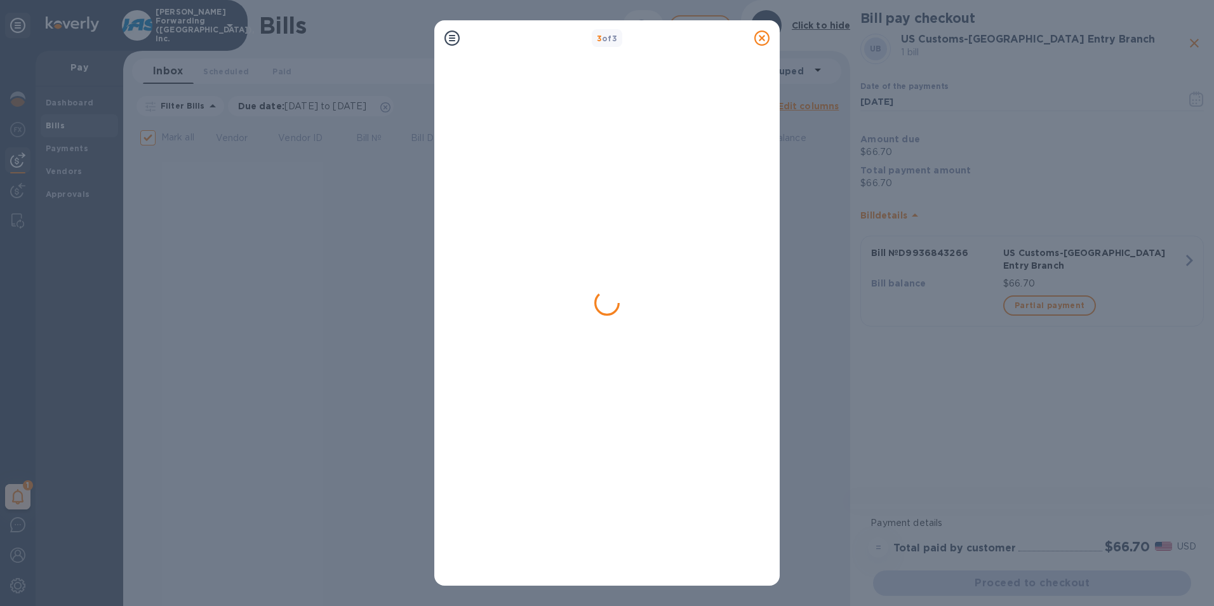
checkbox input "false"
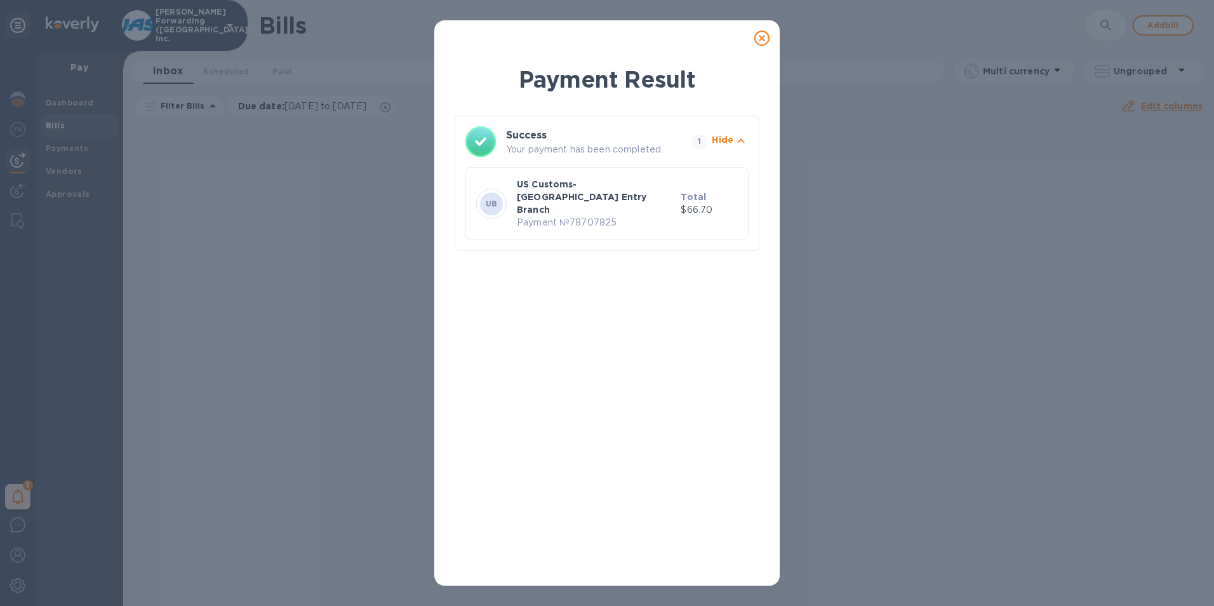
click at [764, 36] on icon at bounding box center [761, 37] width 15 height 15
